Goal: Communication & Community: Answer question/provide support

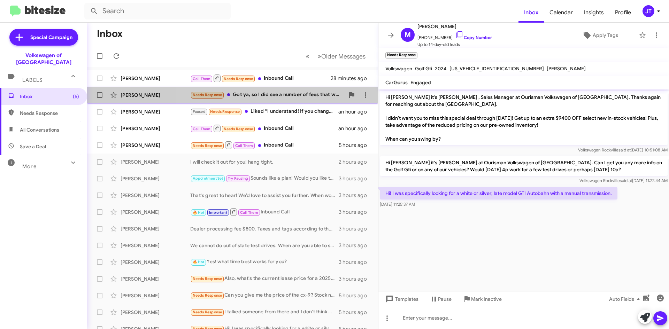
click at [289, 97] on div "Needs Response Got ya, so I did see a number of fees that were substantially lo…" at bounding box center [267, 95] width 154 height 8
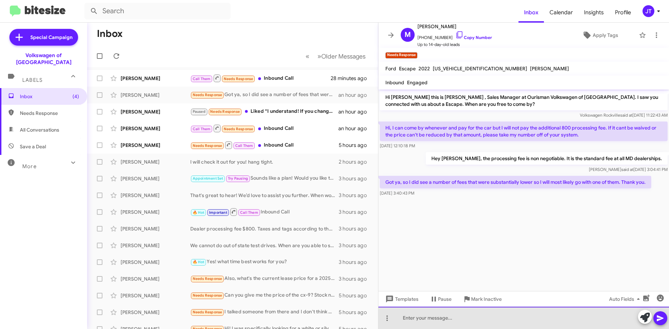
click at [488, 318] on div at bounding box center [524, 318] width 291 height 22
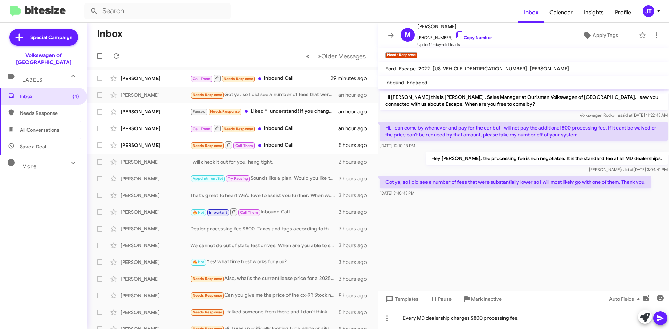
click at [661, 317] on icon at bounding box center [660, 319] width 7 height 6
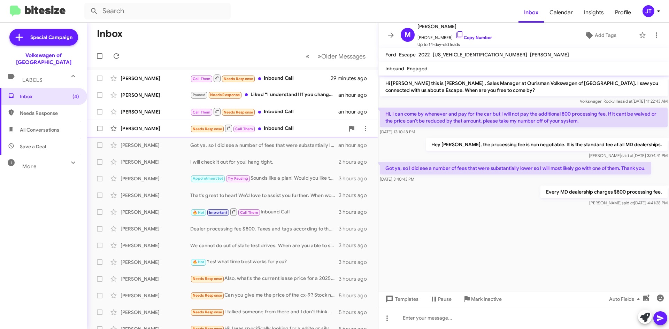
click at [161, 130] on div "[PERSON_NAME]" at bounding box center [156, 128] width 70 height 7
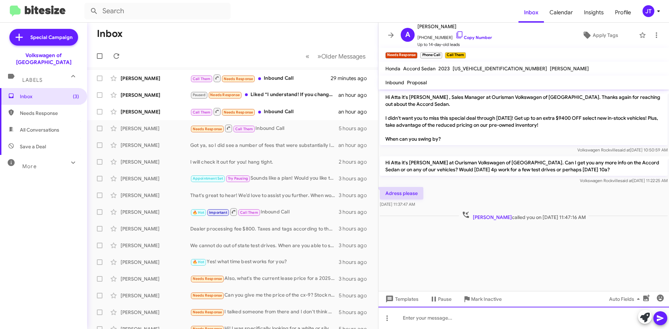
click at [453, 317] on div at bounding box center [524, 318] width 291 height 22
drag, startPoint x: 503, startPoint y: 318, endPoint x: 368, endPoint y: 310, distance: 135.9
click at [368, 310] on div "Inbox « Previous » Next Older Messages [PERSON_NAME] Call Them Needs Response I…" at bounding box center [378, 176] width 582 height 307
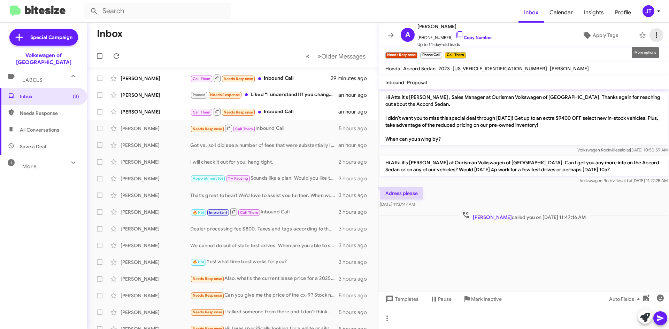
click at [653, 39] on icon at bounding box center [657, 35] width 8 height 8
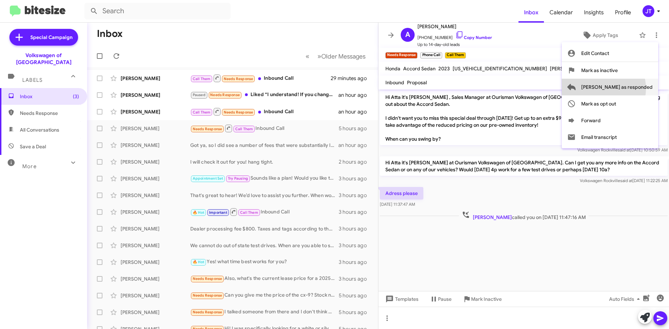
click at [632, 89] on span "[PERSON_NAME] as responded" at bounding box center [617, 87] width 71 height 17
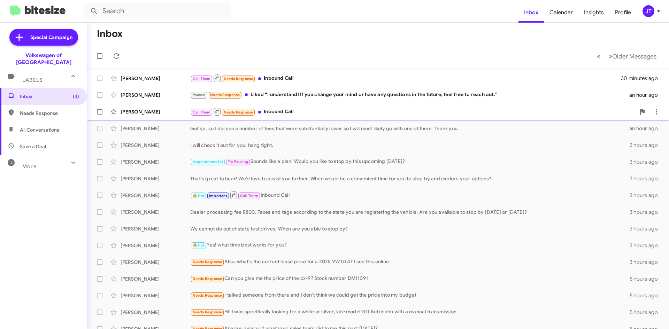
click at [306, 117] on div "[PERSON_NAME] Call Them Needs Response Inbound Call an hour ago" at bounding box center [378, 112] width 571 height 14
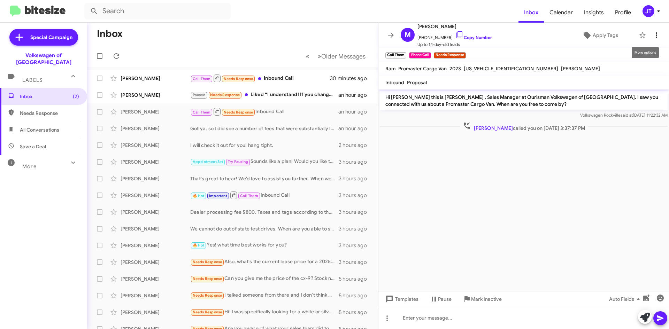
click at [656, 37] on icon at bounding box center [656, 35] width 1 height 6
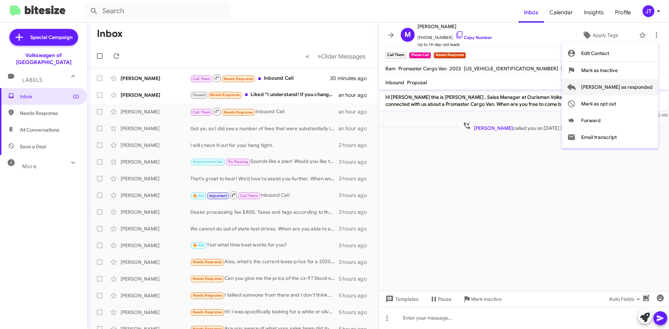
click at [633, 85] on span "[PERSON_NAME] as responded" at bounding box center [617, 87] width 71 height 17
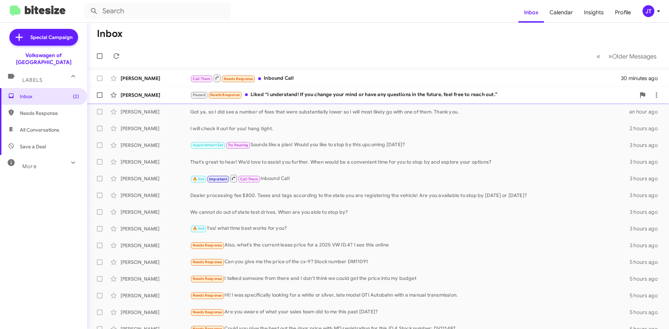
click at [349, 100] on div "[PERSON_NAME] Paused Needs Response Liked “I understand! If you change your min…" at bounding box center [378, 95] width 571 height 14
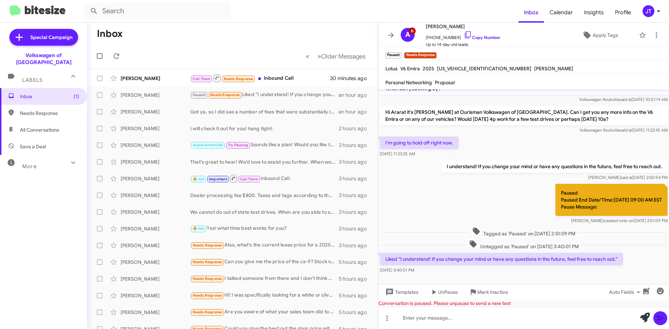
scroll to position [55, 0]
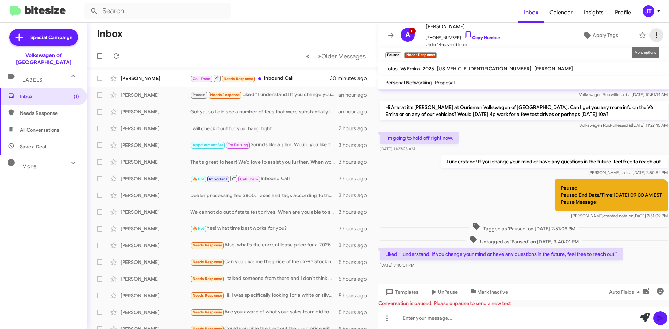
click at [653, 32] on icon at bounding box center [657, 35] width 8 height 8
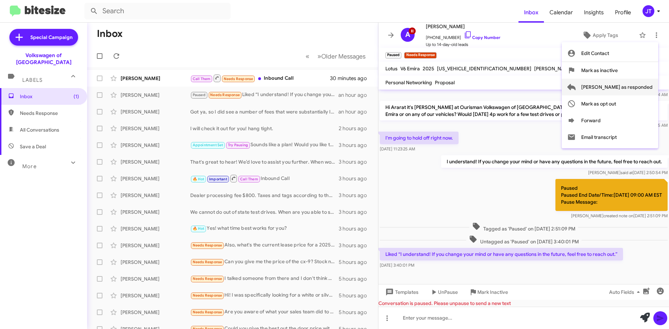
click at [632, 90] on span "[PERSON_NAME] as responded" at bounding box center [617, 87] width 71 height 17
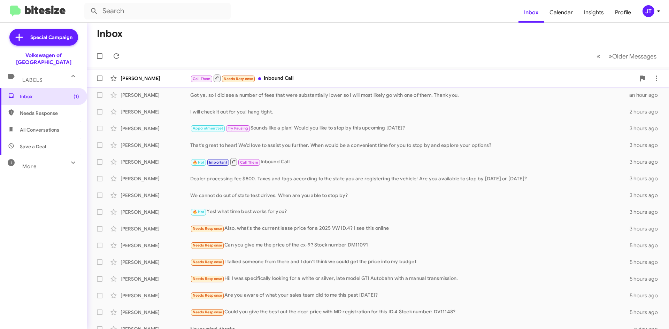
click at [328, 79] on div "Call Them Needs Response Inbound Call" at bounding box center [413, 78] width 446 height 9
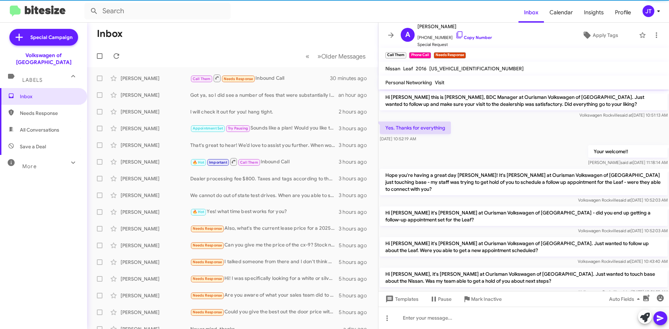
scroll to position [140, 0]
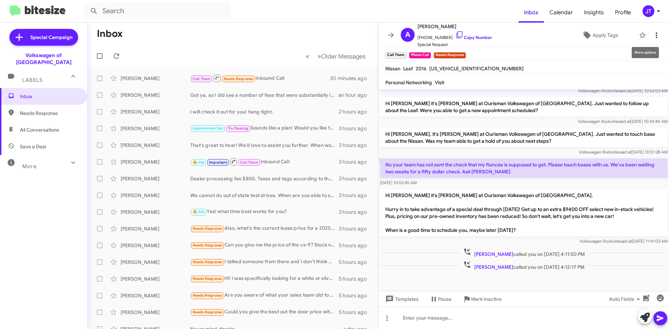
click at [653, 38] on icon at bounding box center [657, 35] width 8 height 8
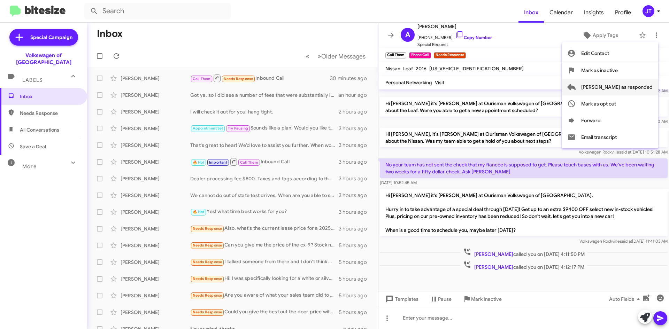
click at [636, 89] on span "[PERSON_NAME] as responded" at bounding box center [617, 87] width 71 height 17
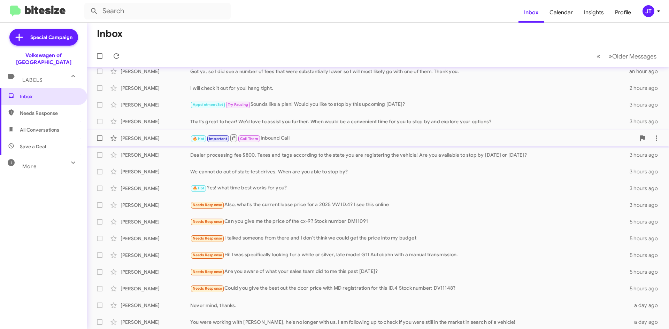
scroll to position [8, 0]
click at [324, 288] on div "Needs Response Could you give the best out the door price with MD registration …" at bounding box center [413, 287] width 446 height 8
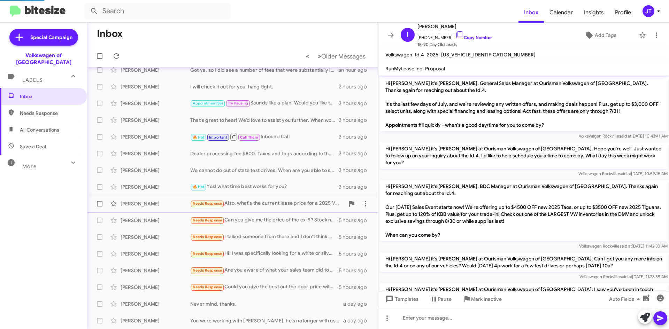
scroll to position [522, 0]
